Goal: Task Accomplishment & Management: Manage account settings

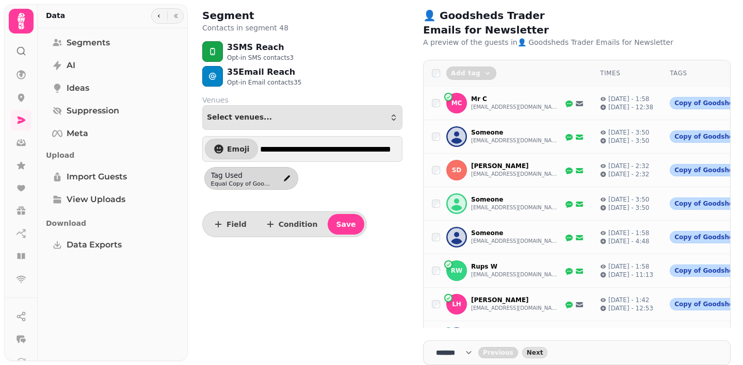
select select "**"
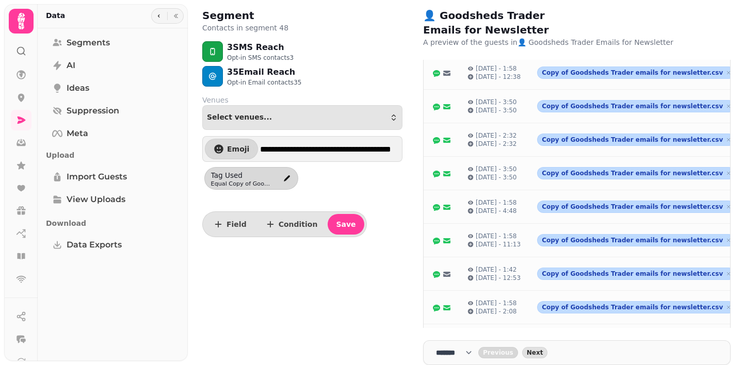
click at [21, 22] on icon at bounding box center [21, 21] width 7 height 17
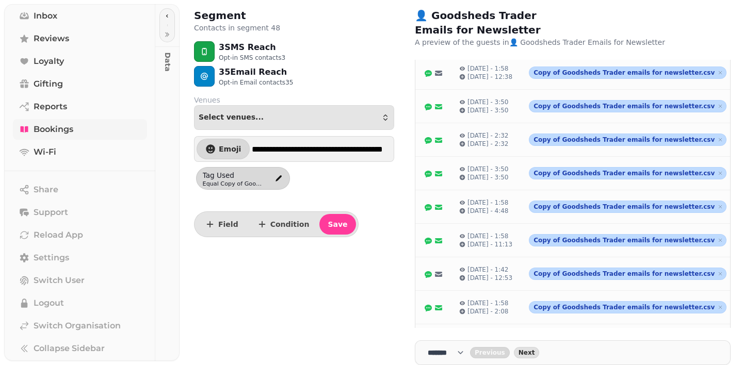
scroll to position [134, 0]
click at [67, 254] on span "Settings" at bounding box center [52, 255] width 36 height 12
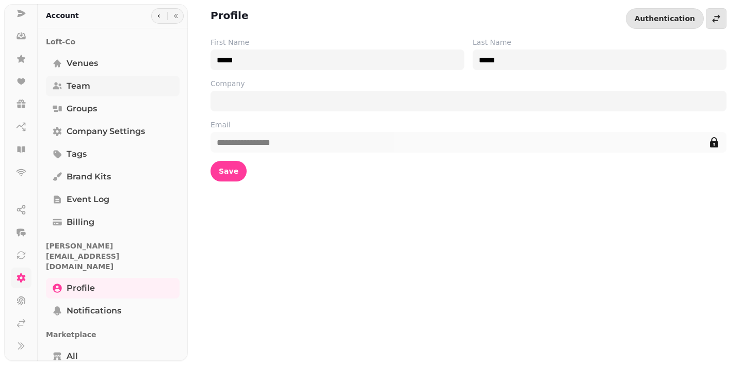
click at [78, 89] on span "Team" at bounding box center [79, 86] width 24 height 12
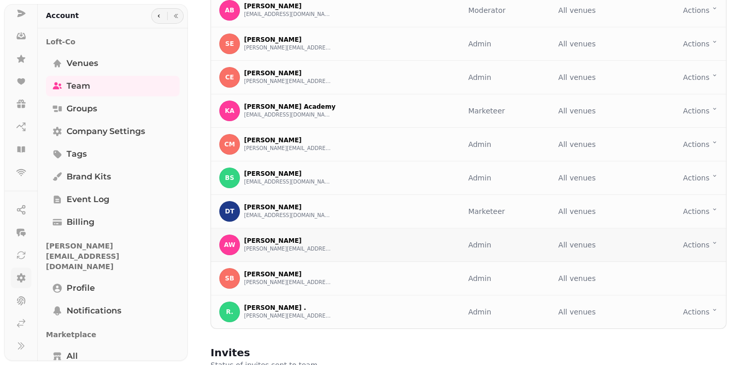
scroll to position [83, 0]
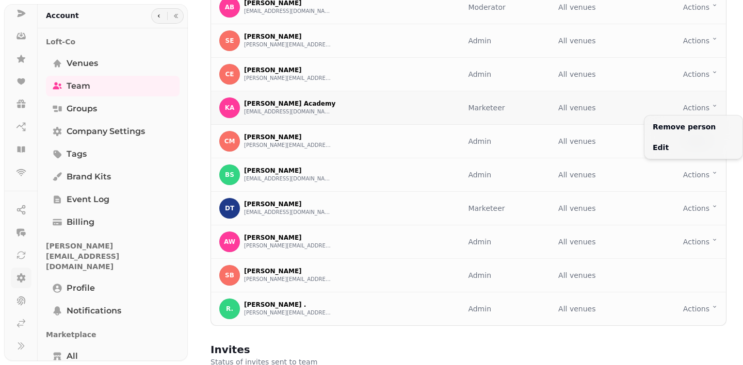
click at [713, 105] on html "Team Add your team to access this organisation, teammates can have various role…" at bounding box center [371, 182] width 743 height 365
click at [414, 336] on html "Team Add your team to access this organisation, teammates can have various role…" at bounding box center [371, 182] width 743 height 365
click at [705, 207] on html "Team Add your team to access this organisation, teammates can have various role…" at bounding box center [371, 182] width 743 height 365
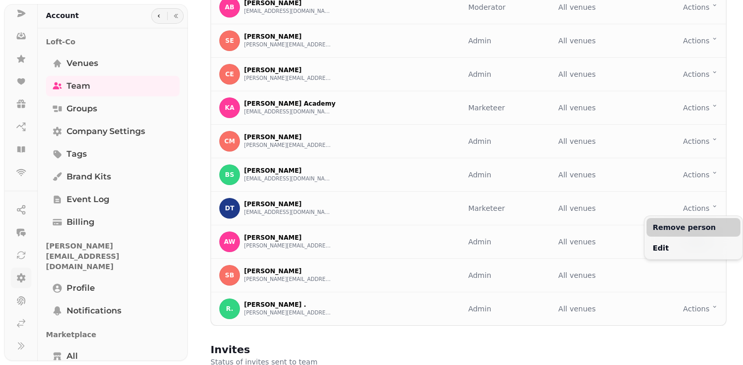
click at [682, 227] on button "Remove person" at bounding box center [693, 227] width 94 height 19
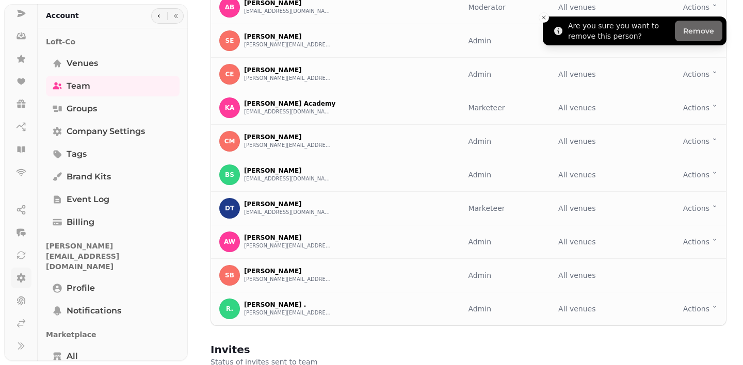
click at [709, 33] on button "Remove" at bounding box center [698, 31] width 47 height 21
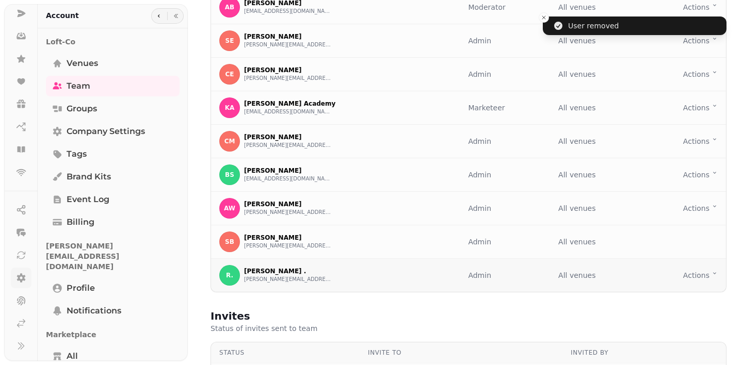
click at [707, 276] on html "User removed Team Add your team to access this organisation, teammates can have…" at bounding box center [371, 182] width 743 height 365
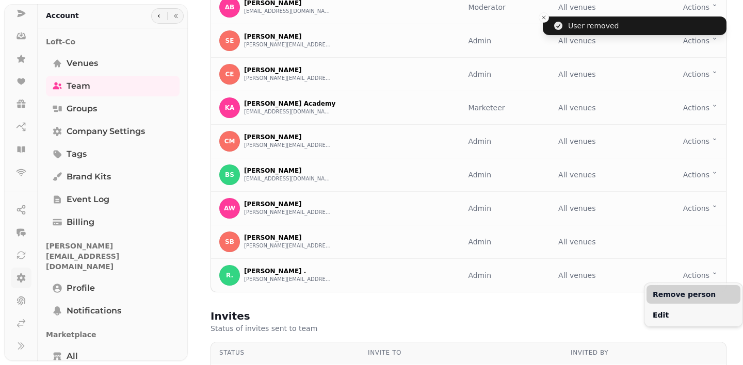
click at [685, 292] on button "Remove person" at bounding box center [693, 294] width 94 height 19
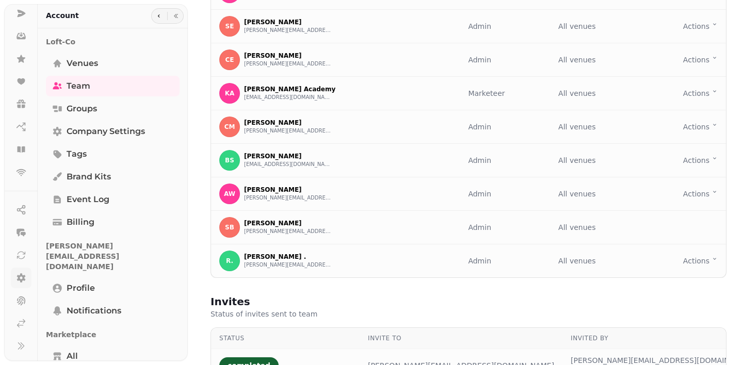
scroll to position [97, 0]
click at [705, 258] on html "Team Add your team to access this organisation, teammates can have various role…" at bounding box center [371, 182] width 743 height 365
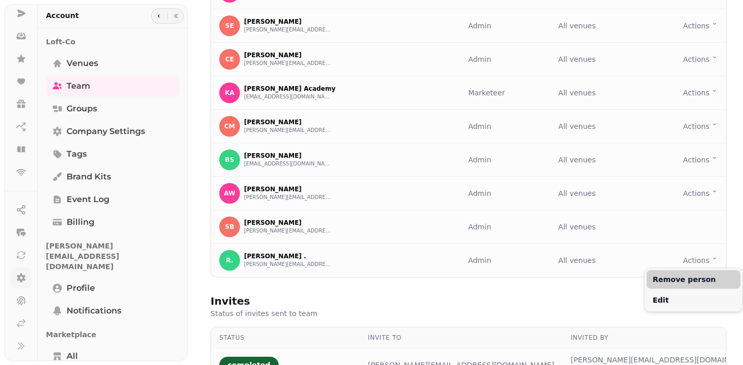
click at [677, 281] on button "Remove person" at bounding box center [693, 279] width 94 height 19
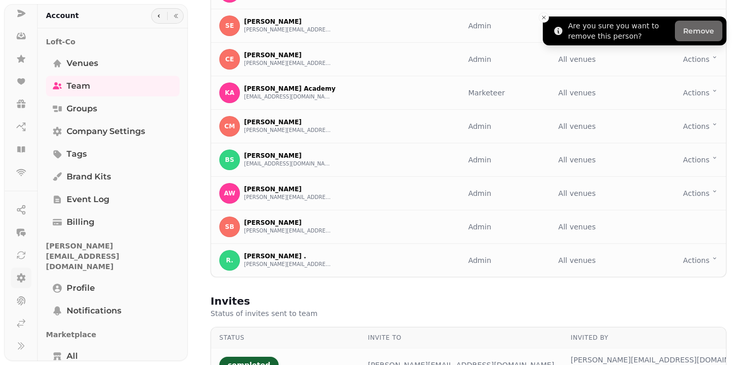
click at [694, 31] on button "Remove" at bounding box center [698, 31] width 47 height 21
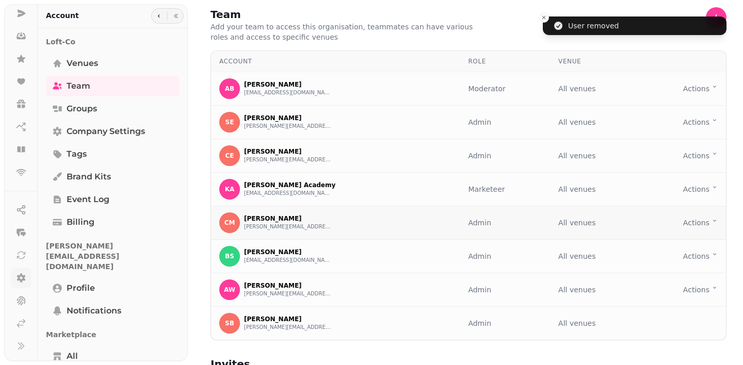
scroll to position [0, 0]
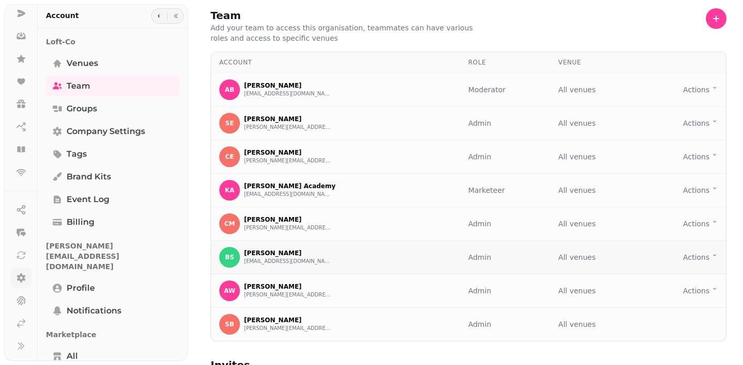
click at [705, 257] on html "Team Add your team to access this organisation, teammates can have various role…" at bounding box center [371, 182] width 743 height 365
click at [638, 256] on html "Team Add your team to access this organisation, teammates can have various role…" at bounding box center [371, 182] width 743 height 365
click at [715, 21] on icon "button" at bounding box center [716, 18] width 10 height 10
select select "*****"
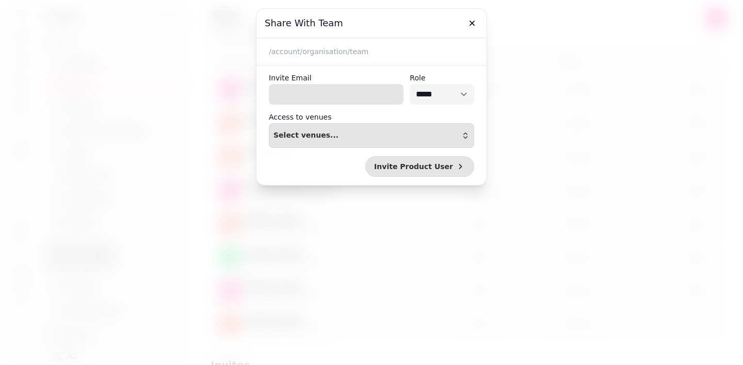
click at [298, 89] on input "Invite Email" at bounding box center [336, 94] width 135 height 21
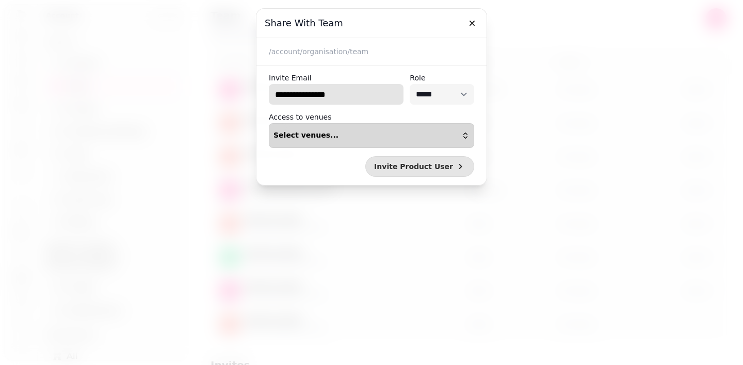
type input "**********"
click at [362, 131] on button "Select venues..." at bounding box center [371, 135] width 205 height 25
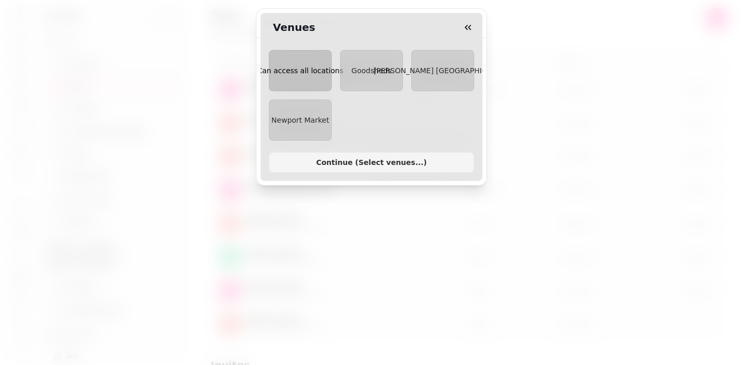
click at [303, 73] on span "Can access all locations" at bounding box center [300, 71] width 86 height 8
click at [317, 74] on span "Can access all locations" at bounding box center [300, 71] width 86 height 8
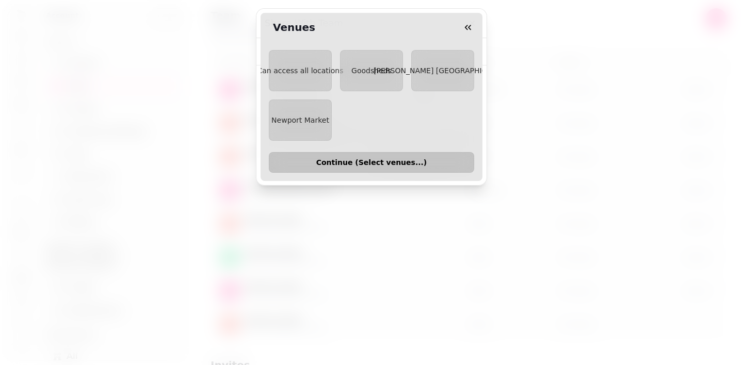
click at [380, 167] on button "Continue ( Select venues... )" at bounding box center [371, 162] width 205 height 21
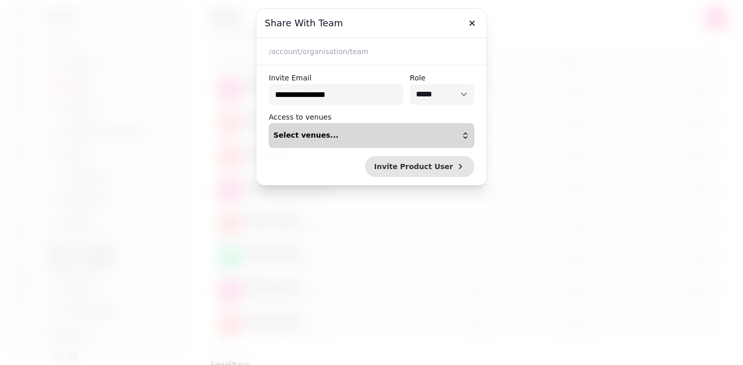
click at [358, 138] on div "Select venues..." at bounding box center [371, 136] width 196 height 8
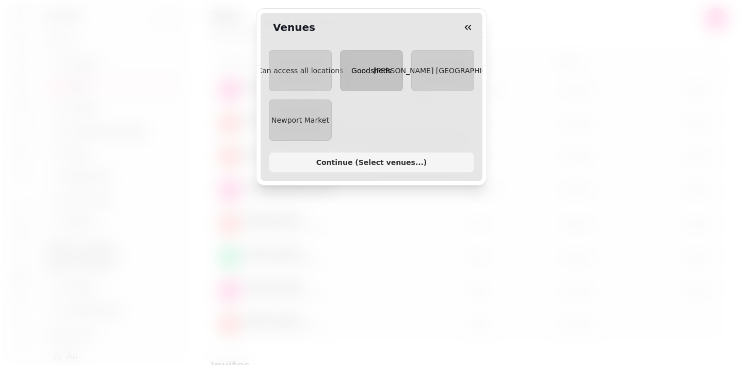
click at [378, 58] on button "Goodsheds" at bounding box center [371, 70] width 63 height 41
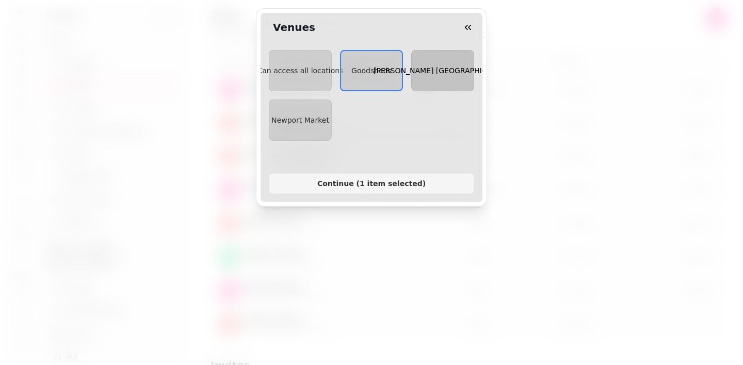
click at [451, 83] on button "Albert Hall Swansea" at bounding box center [442, 70] width 63 height 41
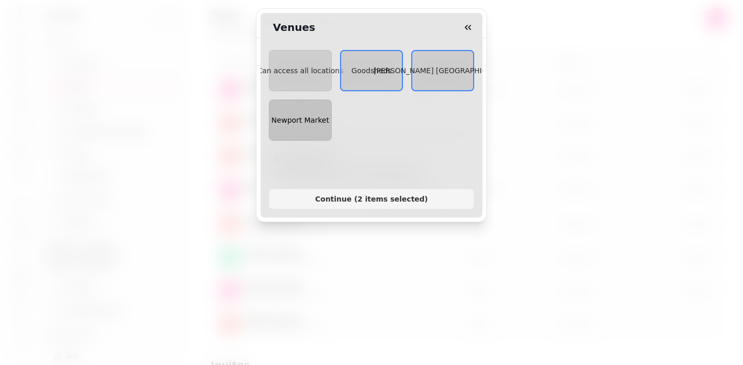
click at [310, 109] on button "Newport Market" at bounding box center [300, 120] width 63 height 41
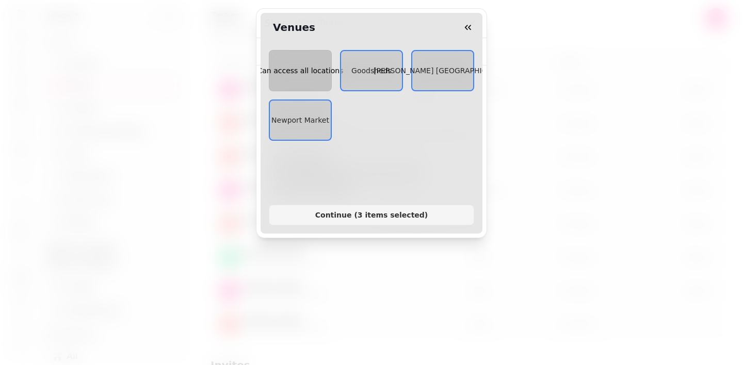
click at [301, 64] on button "Can access all locations" at bounding box center [300, 70] width 63 height 41
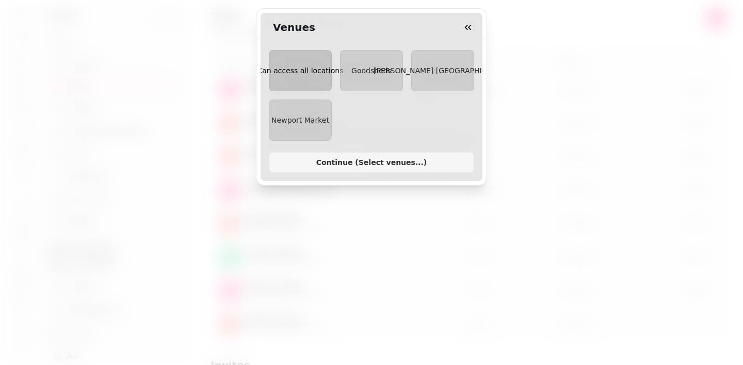
click at [301, 64] on button "Can access all locations" at bounding box center [300, 70] width 63 height 41
click at [382, 68] on span "Goodsheds" at bounding box center [371, 71] width 40 height 8
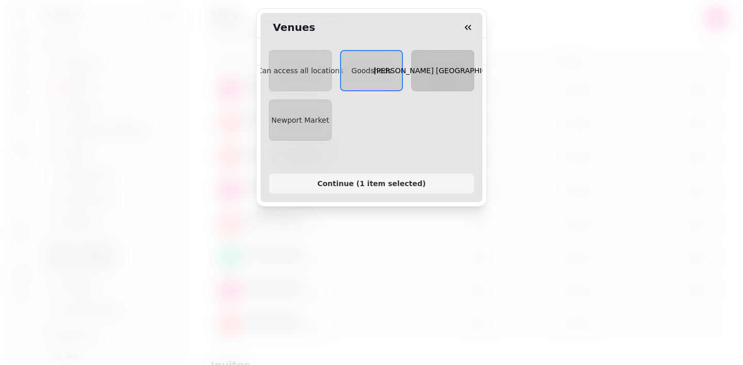
click at [427, 68] on span "Albert Hall Swansea" at bounding box center [442, 71] width 138 height 8
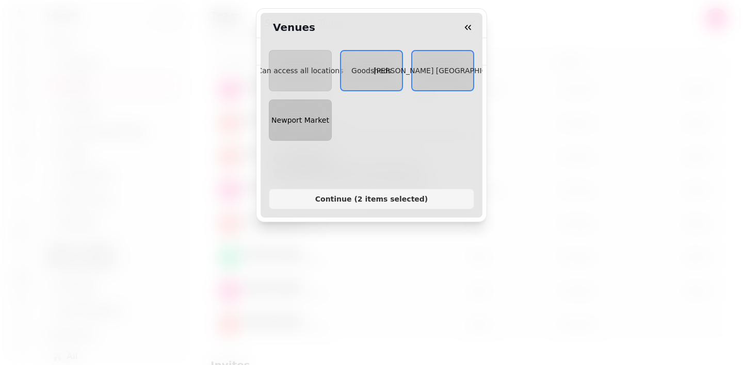
click at [317, 108] on button "Newport Market" at bounding box center [300, 120] width 63 height 41
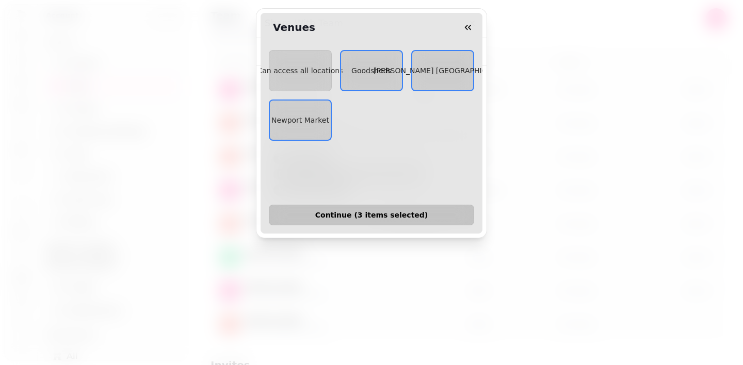
click at [382, 205] on button "Continue ( 3 items selected )" at bounding box center [371, 215] width 205 height 21
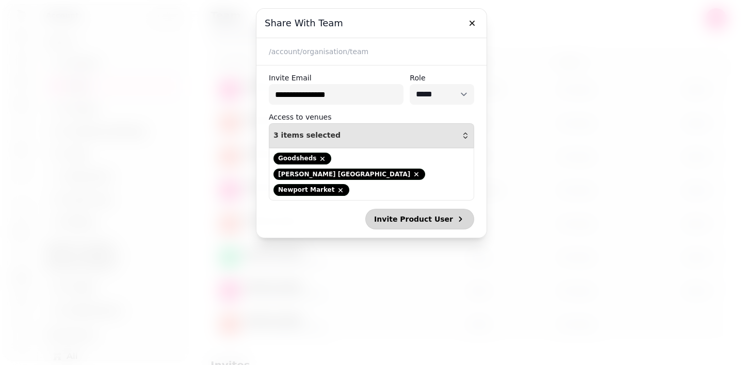
click at [421, 216] on span "Invite Product User" at bounding box center [413, 219] width 79 height 7
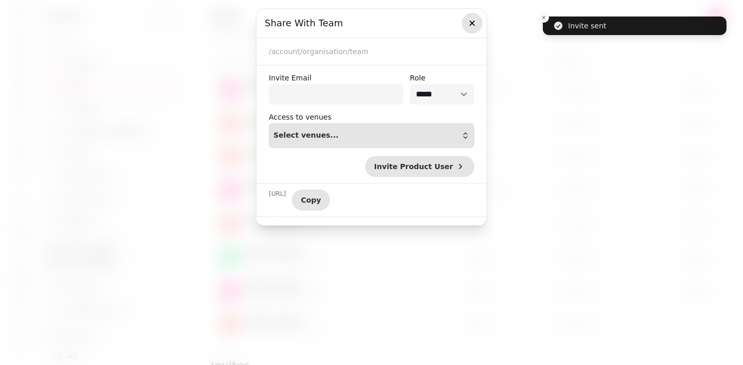
click at [469, 20] on icon "button" at bounding box center [472, 23] width 10 height 10
